Goal: Information Seeking & Learning: Understand process/instructions

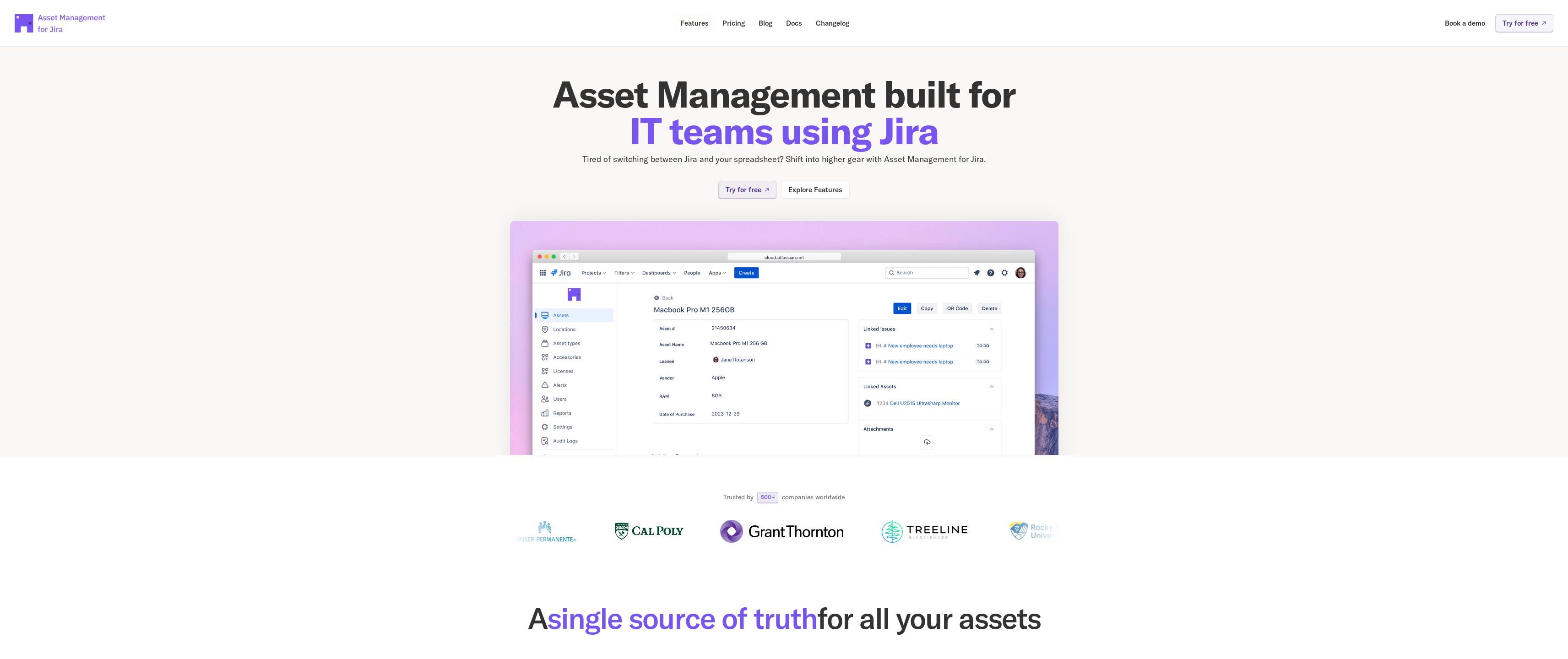
click at [697, 26] on p "Features" at bounding box center [694, 23] width 28 height 7
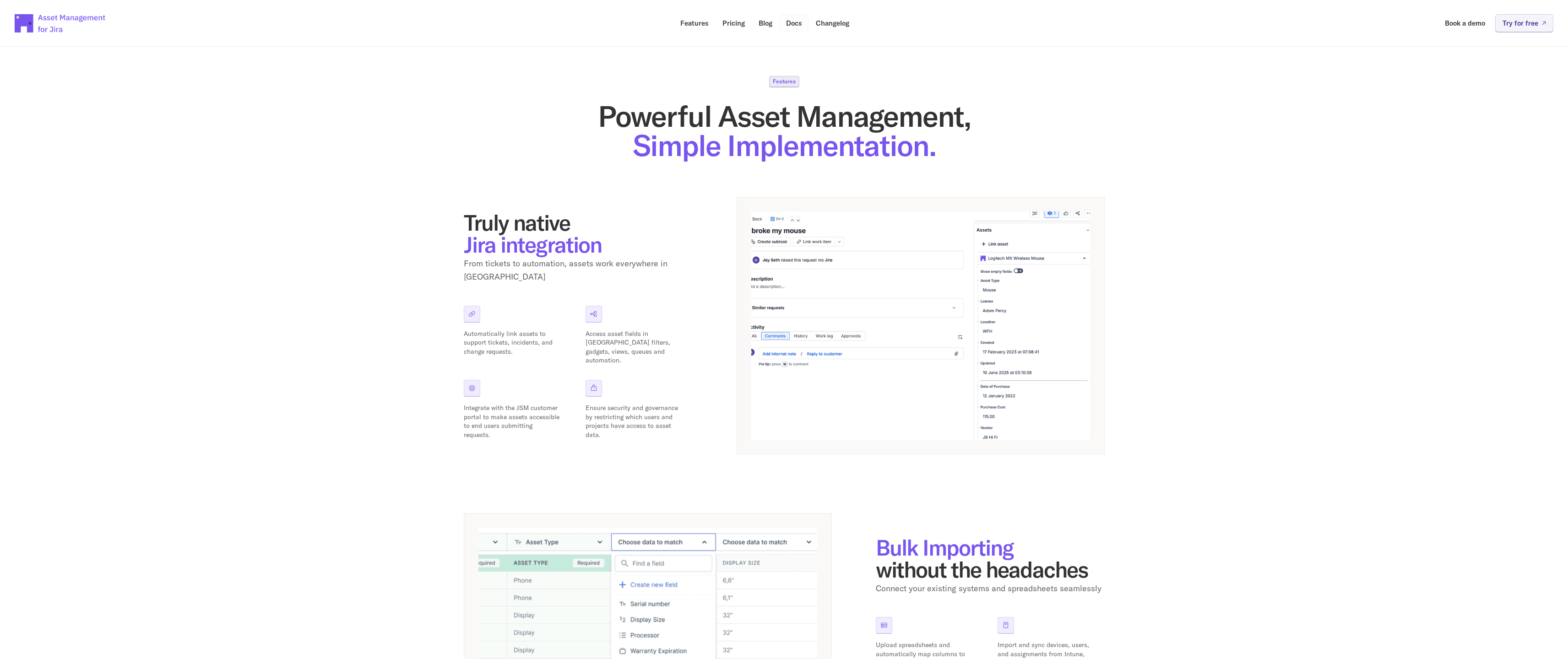
click at [788, 26] on p "Docs" at bounding box center [794, 23] width 16 height 7
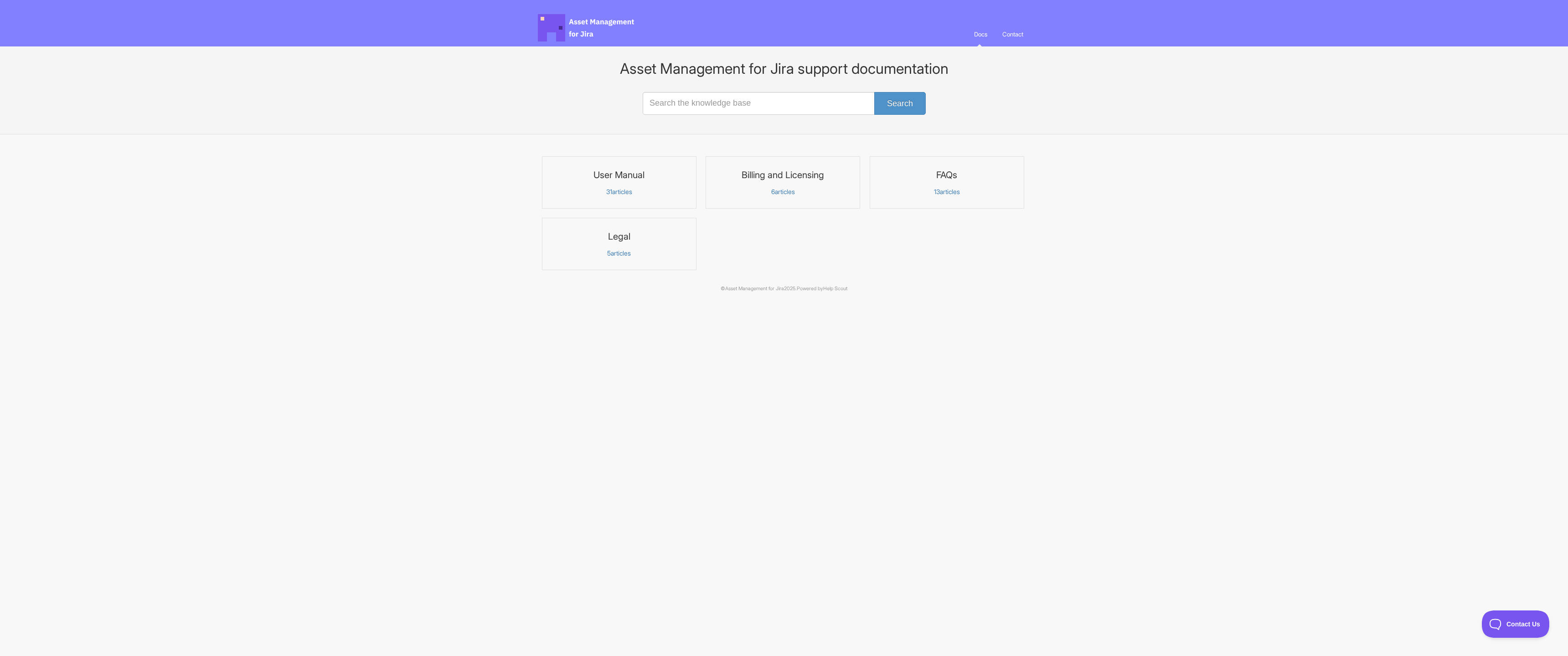
click at [614, 188] on p "31 articles" at bounding box center [619, 192] width 143 height 8
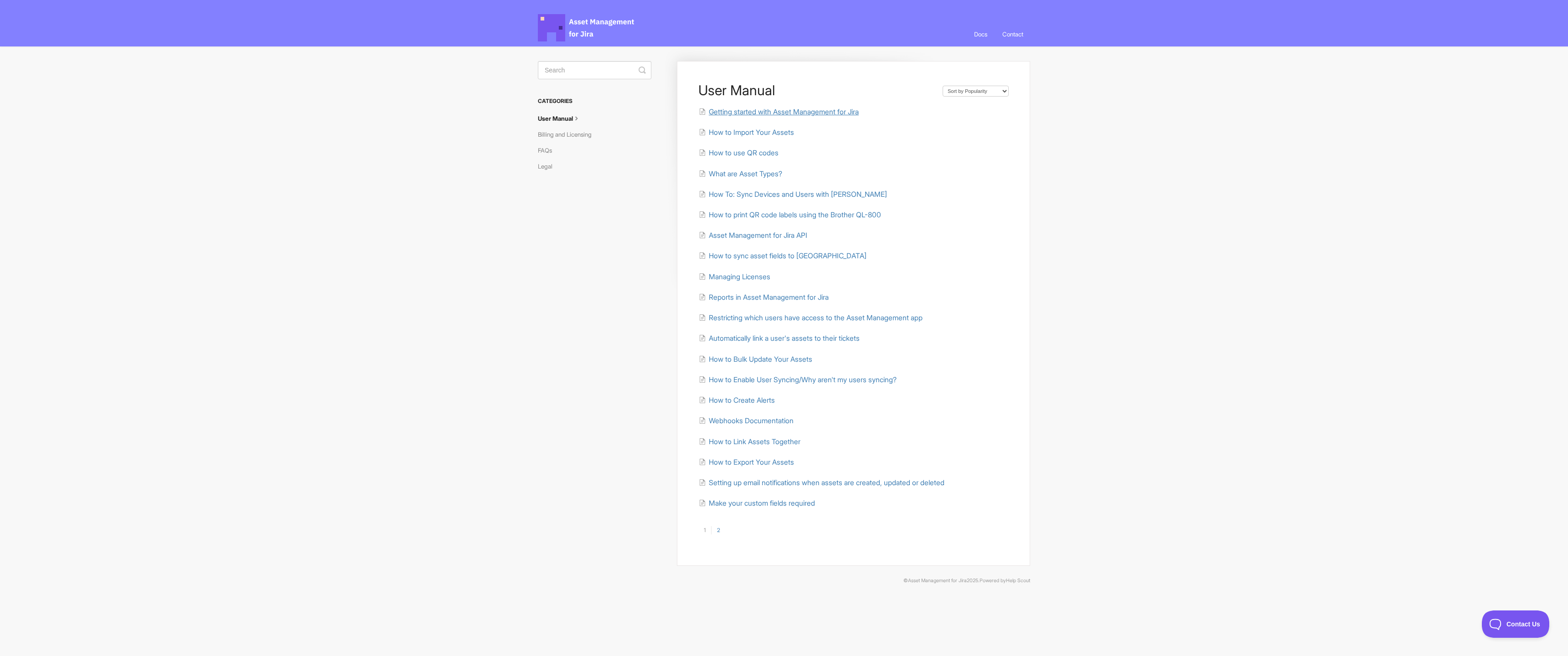
click at [773, 113] on span "Getting started with Asset Management for Jira" at bounding box center [783, 111] width 150 height 8
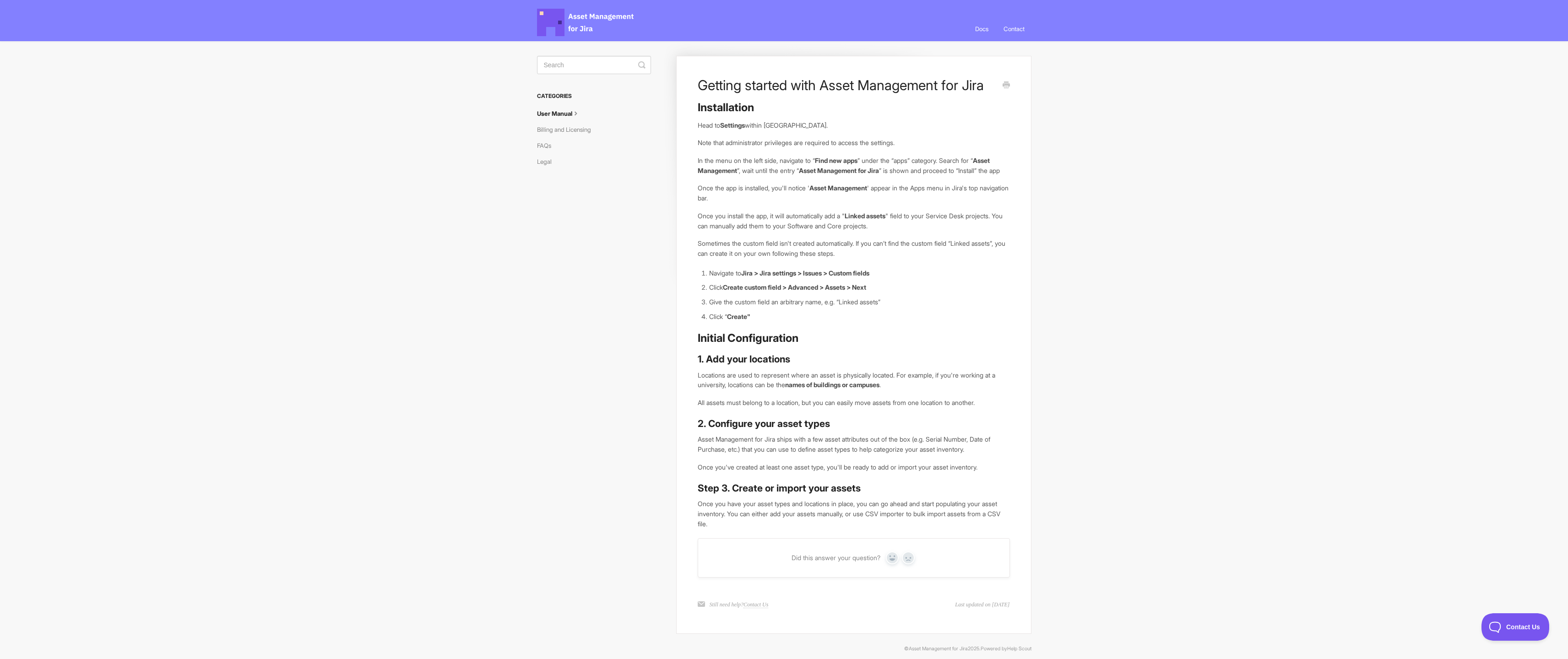
scroll to position [11, 0]
